Goal: Check status: Check status

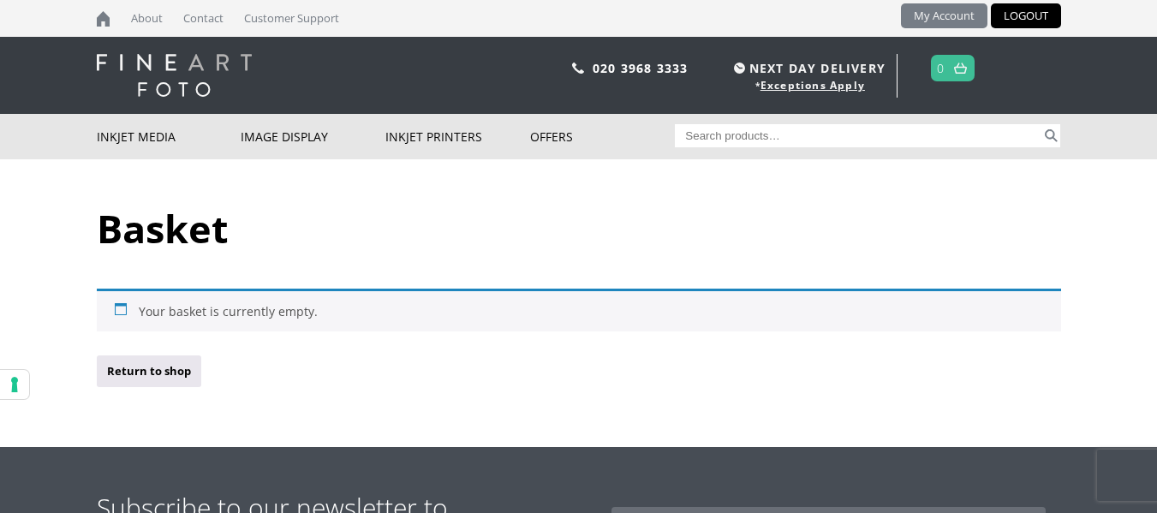
click at [961, 9] on link "My Account" at bounding box center [944, 15] width 86 height 25
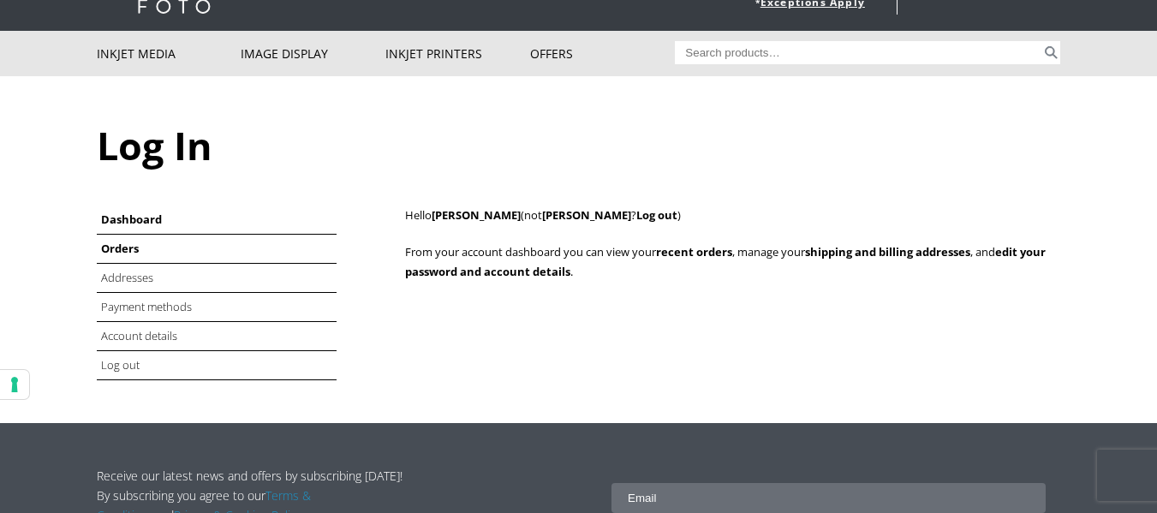
click at [128, 249] on link "Orders" at bounding box center [120, 248] width 38 height 15
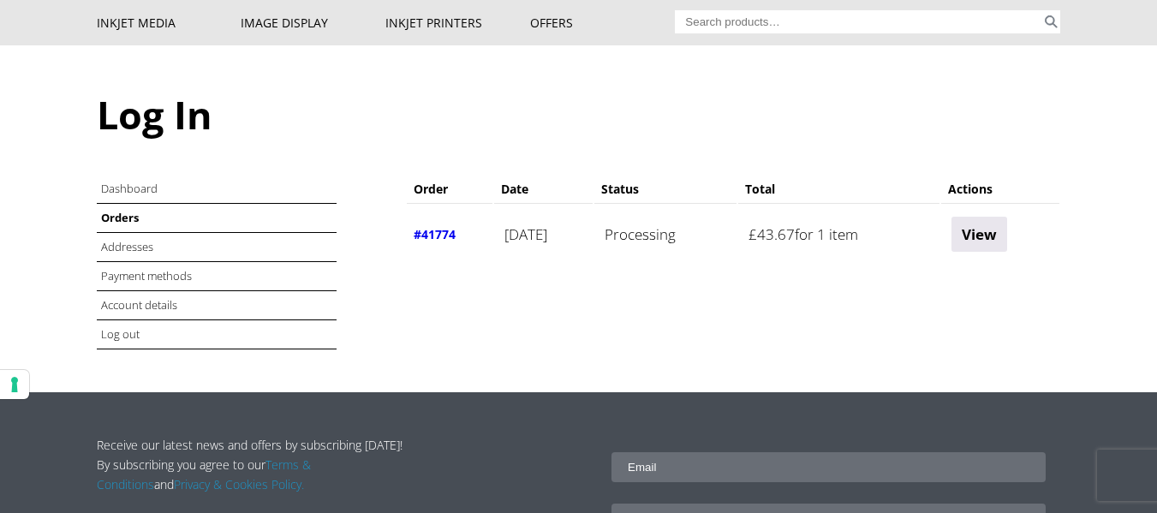
click at [426, 236] on link "#41774" at bounding box center [435, 234] width 42 height 16
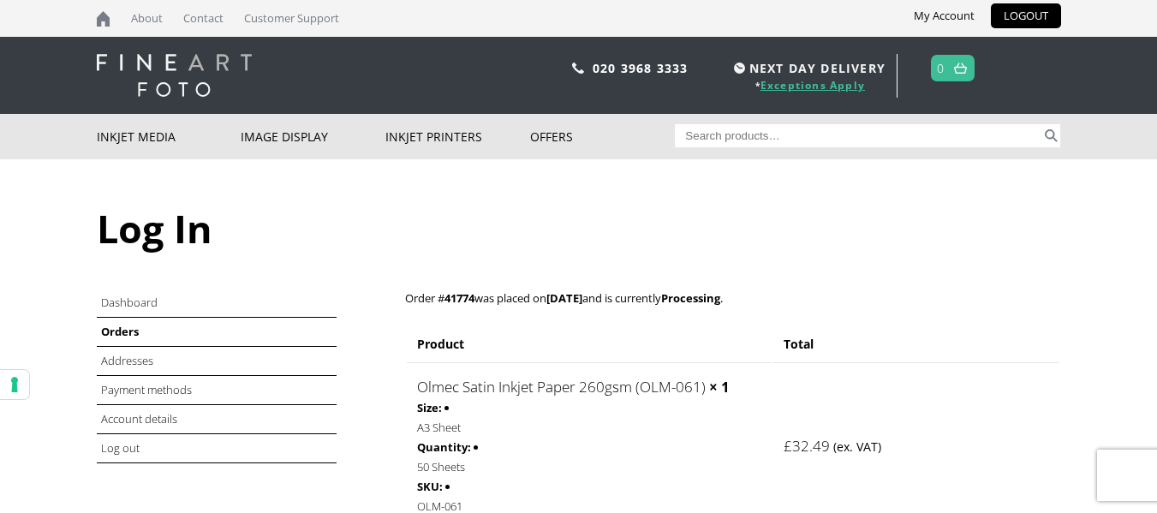
click at [800, 84] on link "Exceptions Apply" at bounding box center [812, 85] width 104 height 15
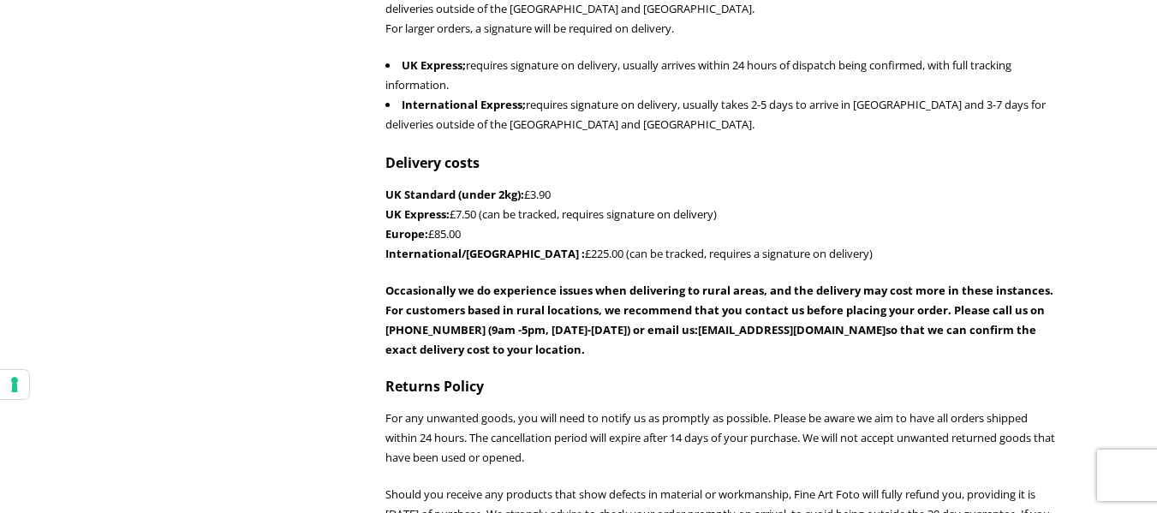
scroll to position [1137, 0]
